Goal: Check status: Check status

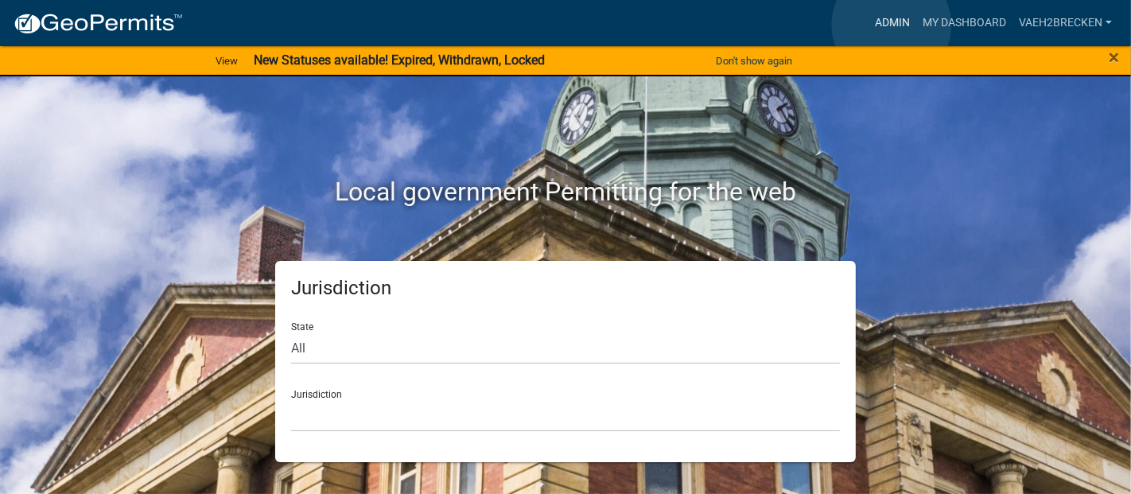
click at [892, 25] on link "Admin" at bounding box center [893, 23] width 48 height 30
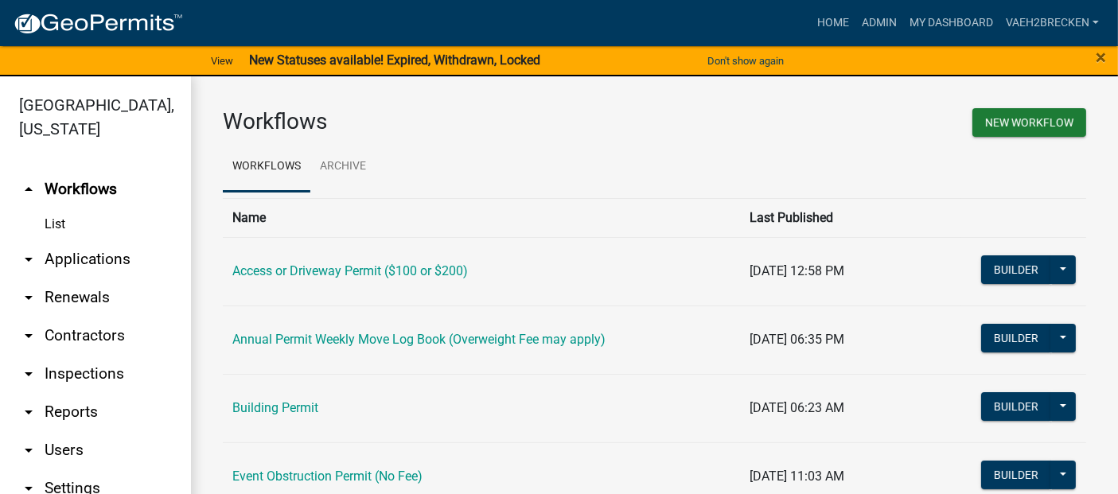
click at [77, 257] on link "arrow_drop_down Applications" at bounding box center [95, 259] width 191 height 38
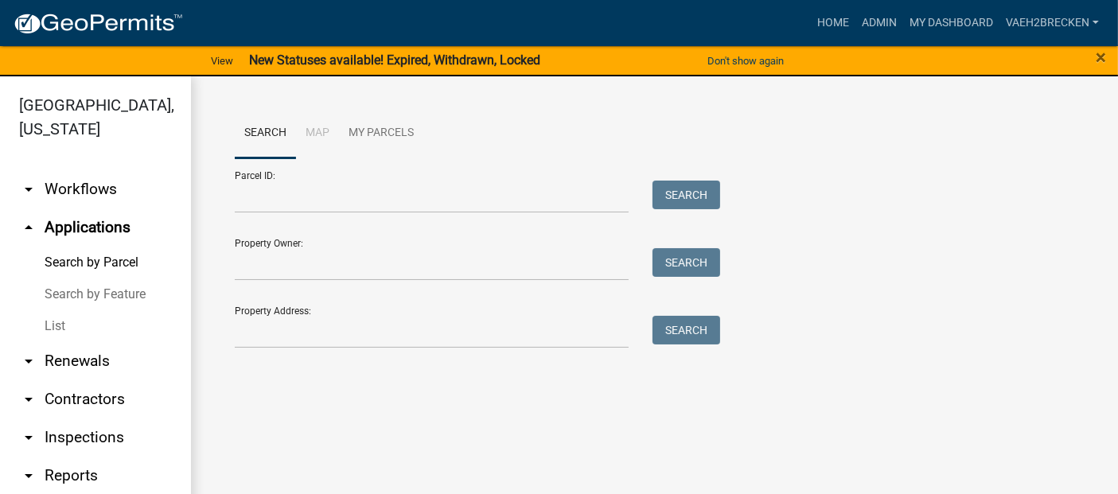
click at [55, 328] on link "List" at bounding box center [95, 326] width 191 height 32
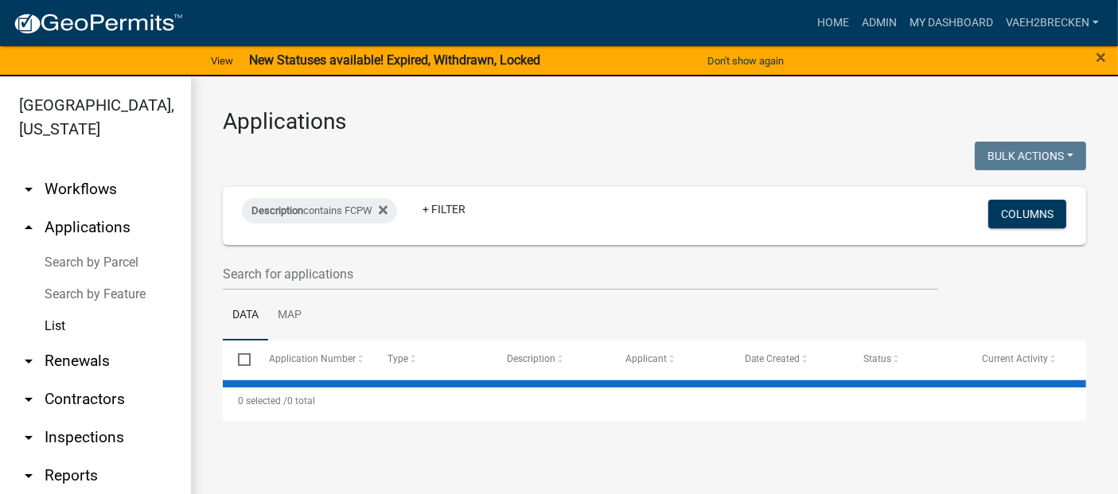
select select "3: 100"
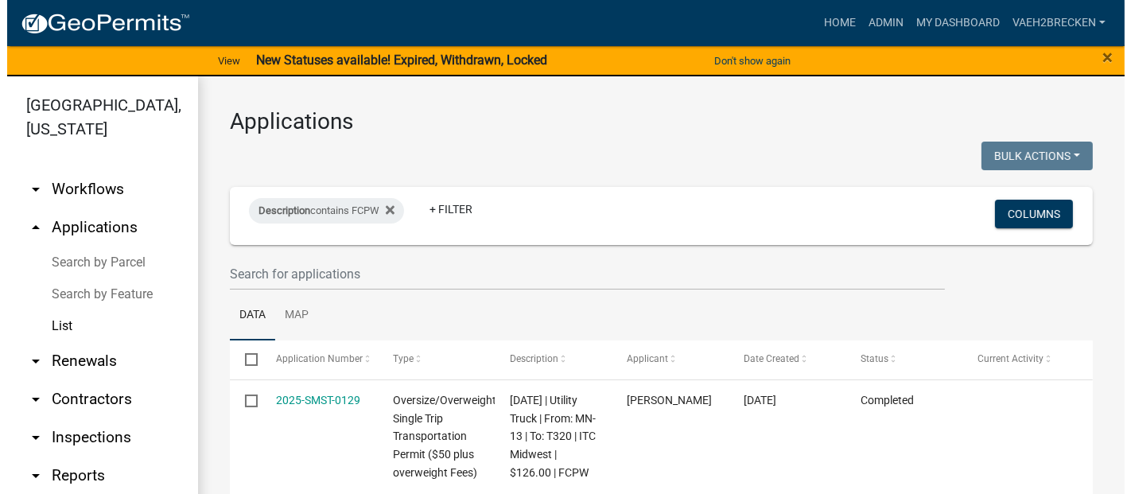
scroll to position [1560, 0]
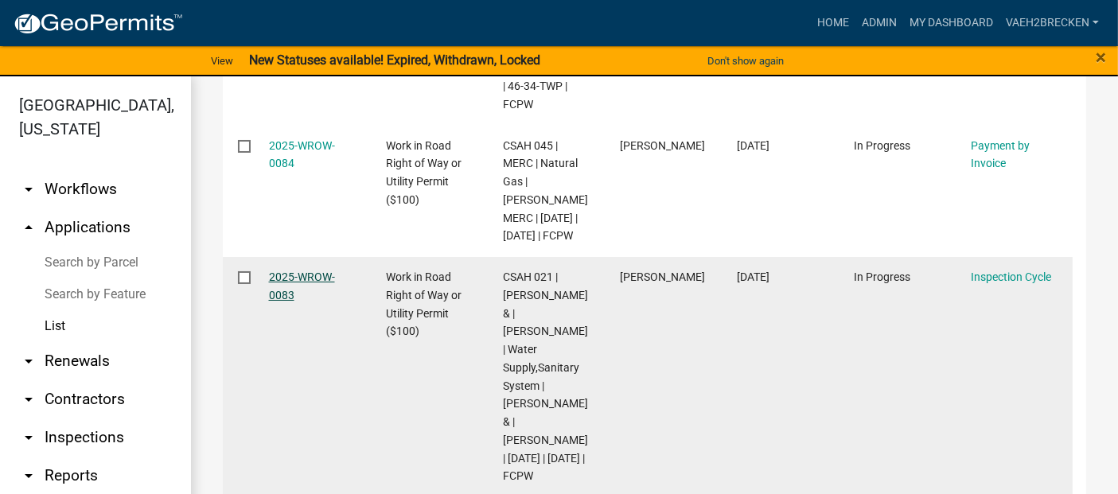
click at [283, 271] on link "2025-WROW-0083" at bounding box center [302, 286] width 66 height 31
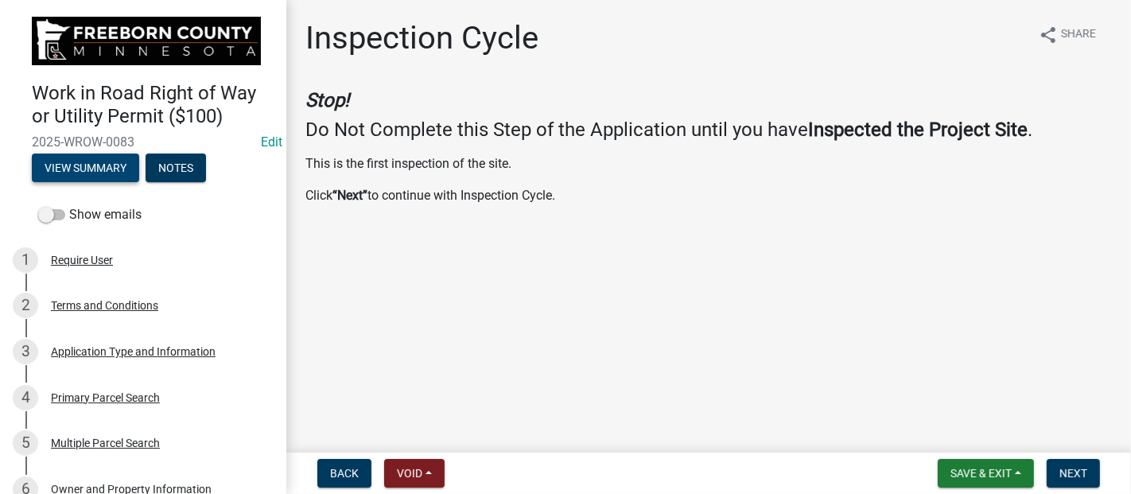
click at [101, 164] on button "View Summary" at bounding box center [85, 168] width 107 height 29
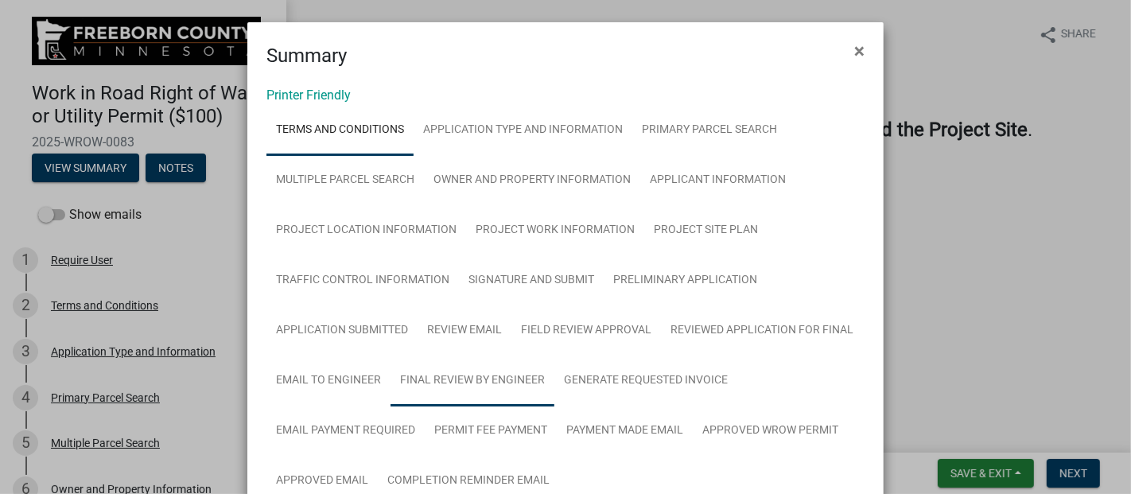
click at [451, 378] on link "Final Review by Engineer" at bounding box center [473, 381] width 164 height 51
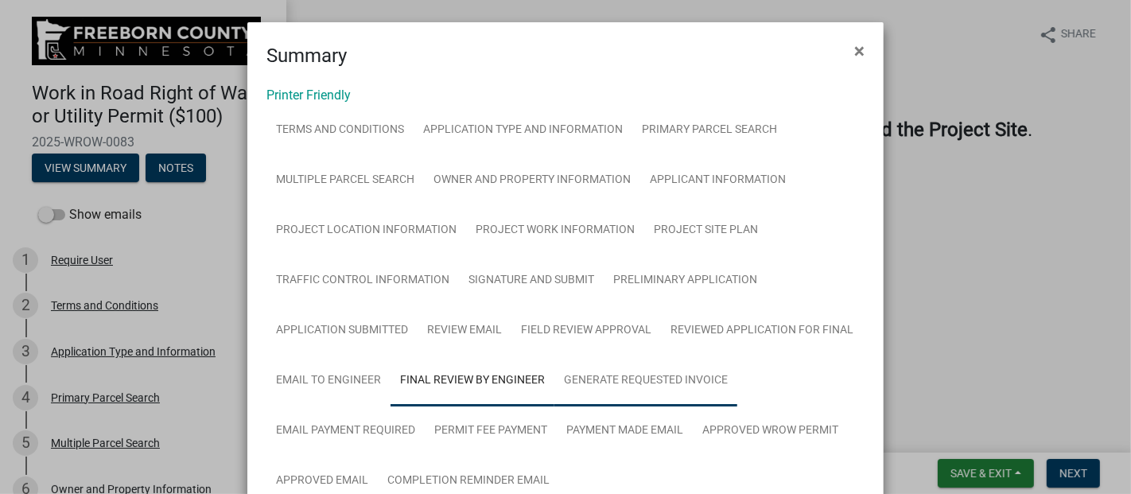
click at [622, 378] on link "Generate Requested Invoice" at bounding box center [646, 381] width 183 height 51
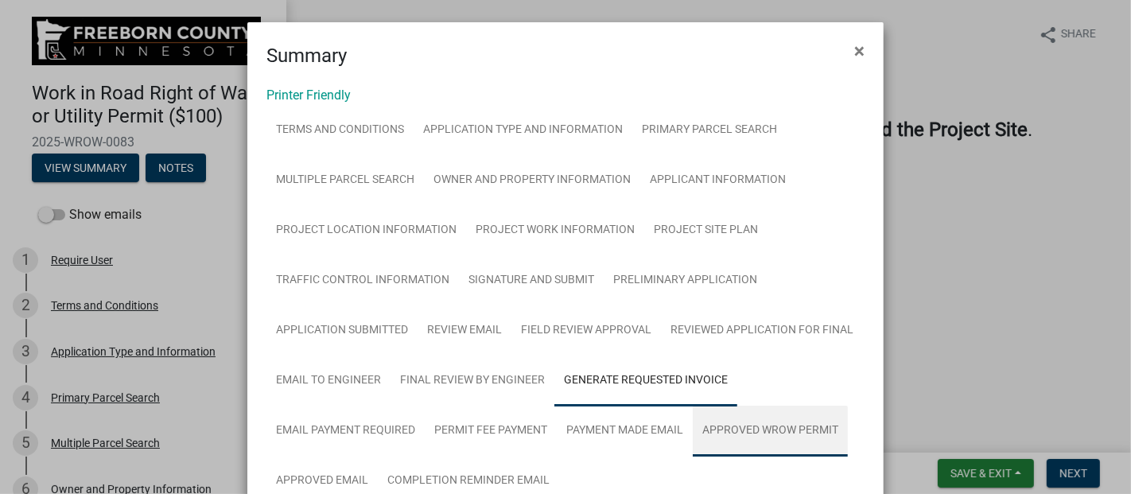
click at [736, 431] on link "Approved WROW Permit" at bounding box center [770, 431] width 155 height 51
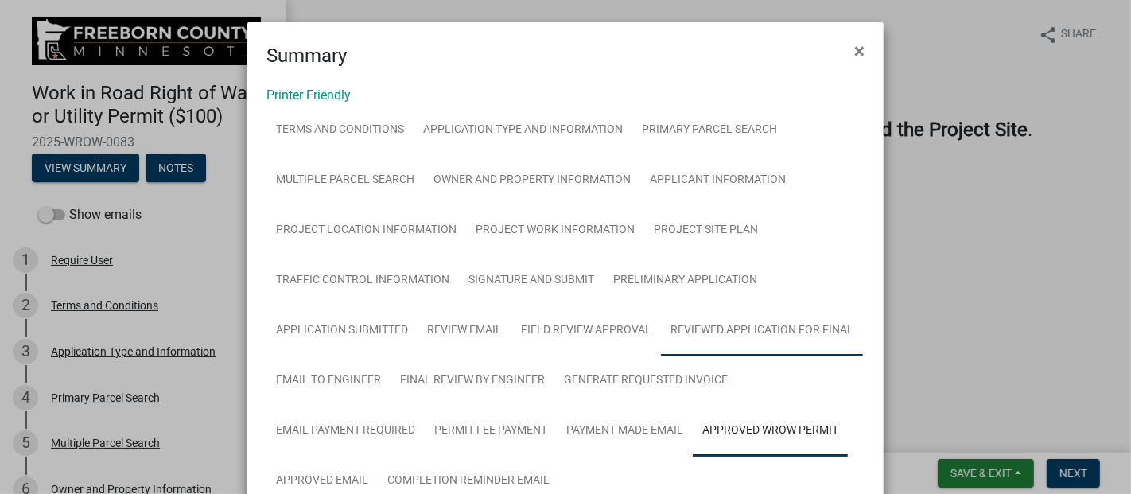
scroll to position [169, 0]
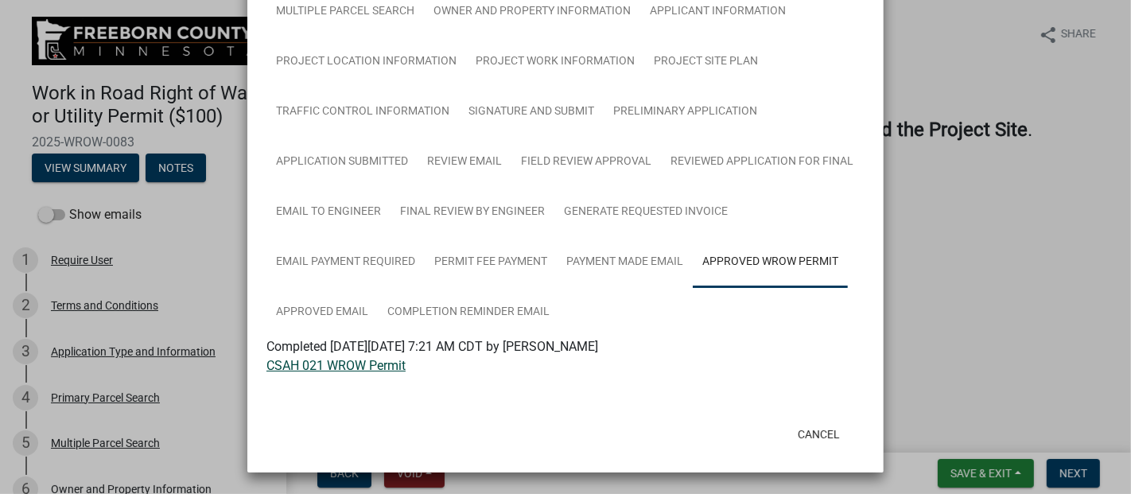
click at [345, 369] on link "CSAH 021 WROW Permit" at bounding box center [336, 365] width 139 height 15
